Goal: Check status: Check status

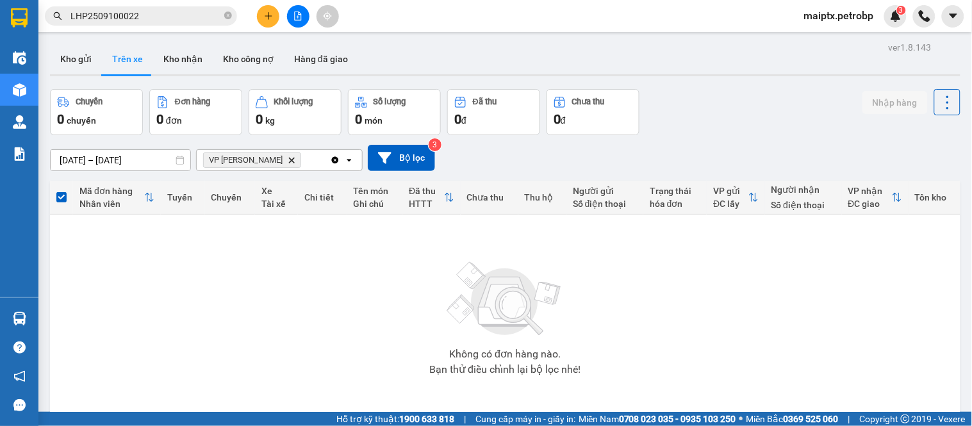
click at [200, 279] on div "Không có đơn hàng nào. Bạn thử điều chỉnh lại bộ lọc nhé!" at bounding box center [504, 314] width 897 height 192
click at [86, 68] on button "Kho gửi" at bounding box center [76, 59] width 52 height 31
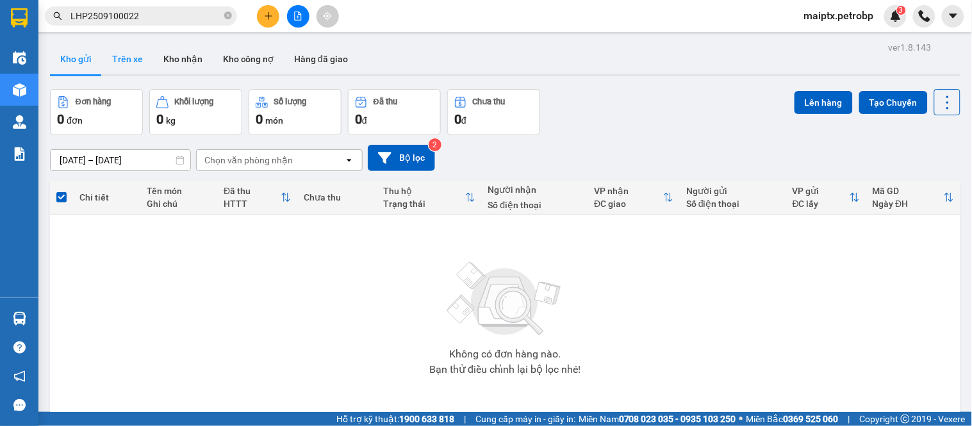
click at [112, 68] on button "Trên xe" at bounding box center [127, 59] width 51 height 31
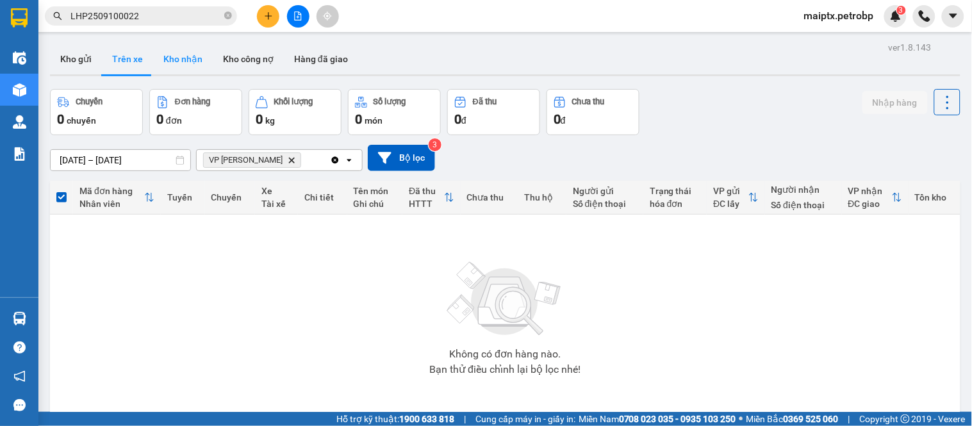
click at [161, 56] on button "Kho nhận" at bounding box center [183, 59] width 60 height 31
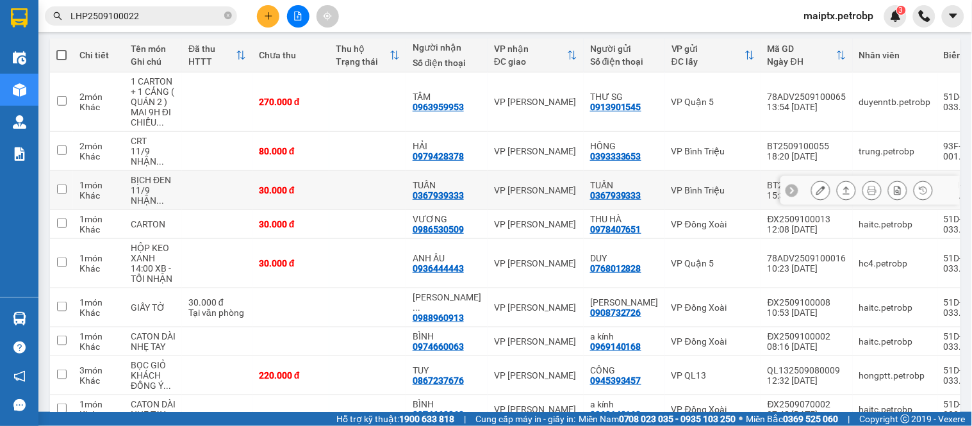
scroll to position [213, 0]
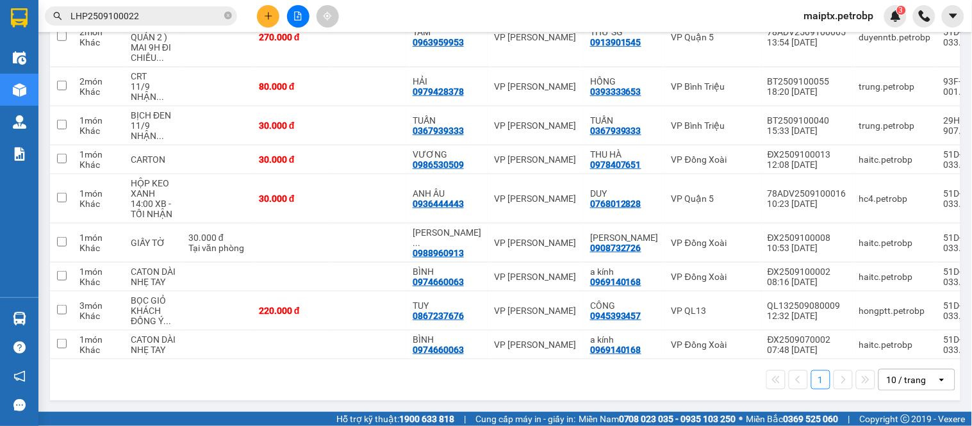
click at [136, 391] on div "1 10 / trang open" at bounding box center [505, 380] width 900 height 22
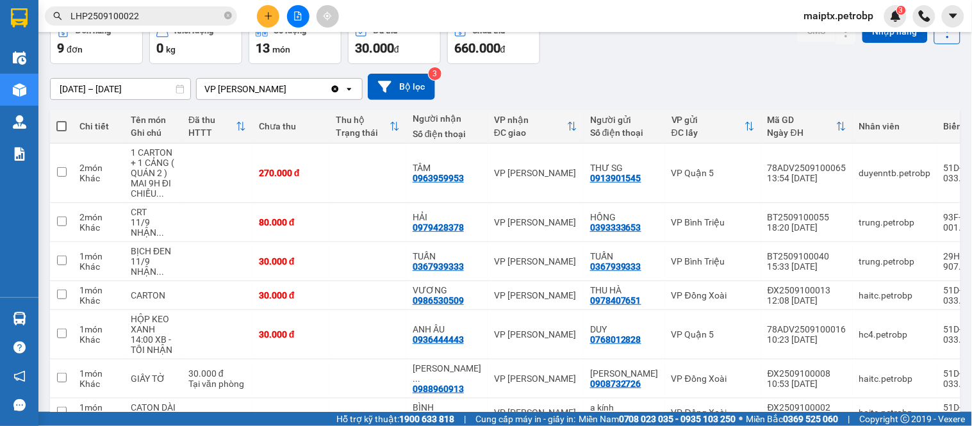
scroll to position [0, 0]
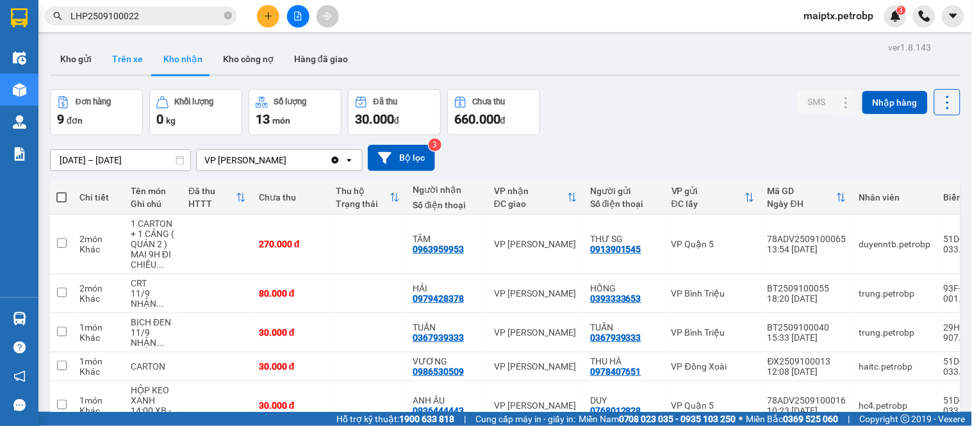
click at [110, 55] on button "Trên xe" at bounding box center [127, 59] width 51 height 31
type input "[DATE] – [DATE]"
